Goal: Transaction & Acquisition: Purchase product/service

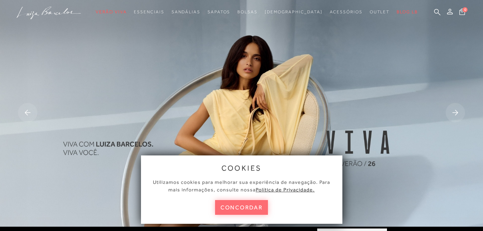
click at [228, 205] on button "concordar" at bounding box center [241, 207] width 53 height 15
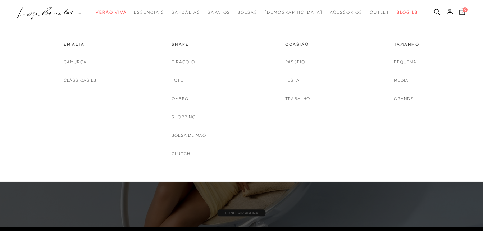
click at [258, 13] on span "Bolsas" at bounding box center [248, 12] width 20 height 5
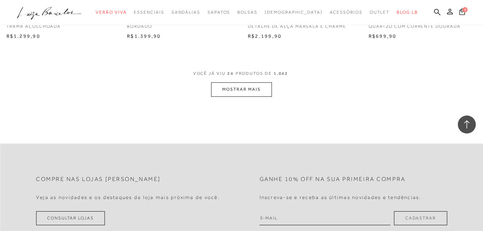
scroll to position [1260, 0]
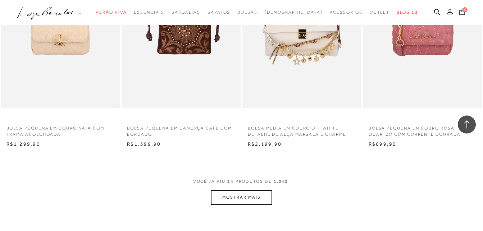
click at [254, 199] on button "MOSTRAR MAIS" at bounding box center [241, 197] width 60 height 14
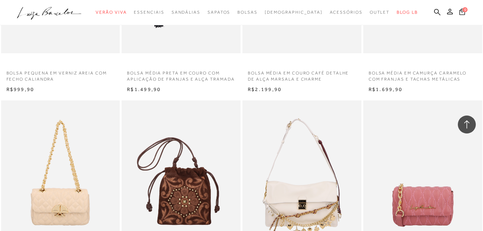
scroll to position [1008, 0]
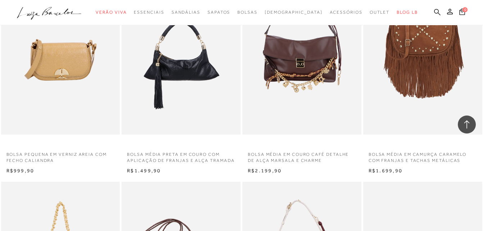
click at [436, 11] on icon at bounding box center [437, 12] width 6 height 7
click at [437, 11] on icon at bounding box center [437, 12] width 6 height 7
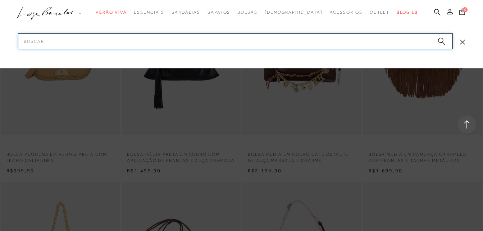
click at [365, 40] on input "Pesquisar" at bounding box center [235, 41] width 435 height 16
type input "bolsa prata"
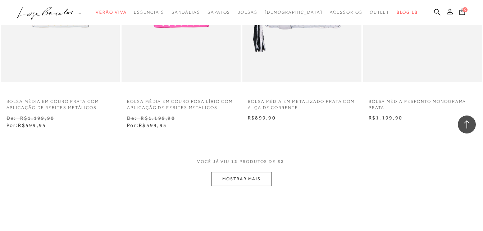
scroll to position [648, 0]
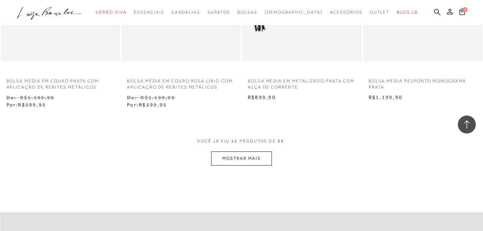
click at [264, 162] on button "MOSTRAR MAIS" at bounding box center [241, 159] width 60 height 14
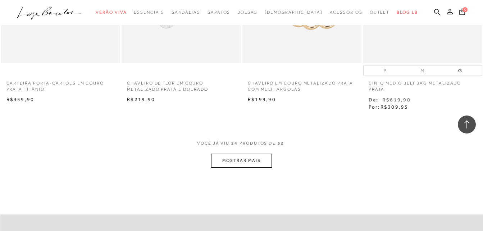
scroll to position [1404, 0]
